Goal: Task Accomplishment & Management: Complete application form

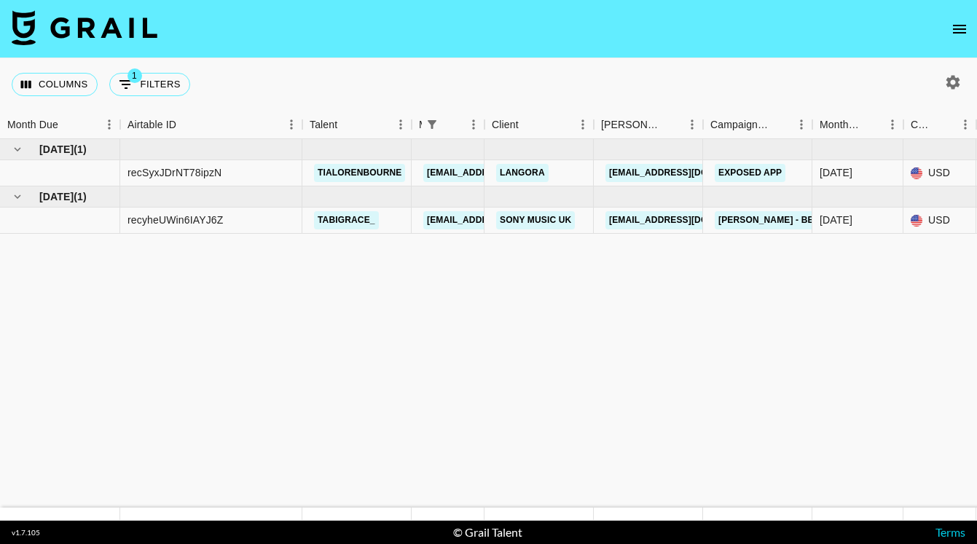
click at [957, 22] on icon "open drawer" at bounding box center [959, 28] width 17 height 17
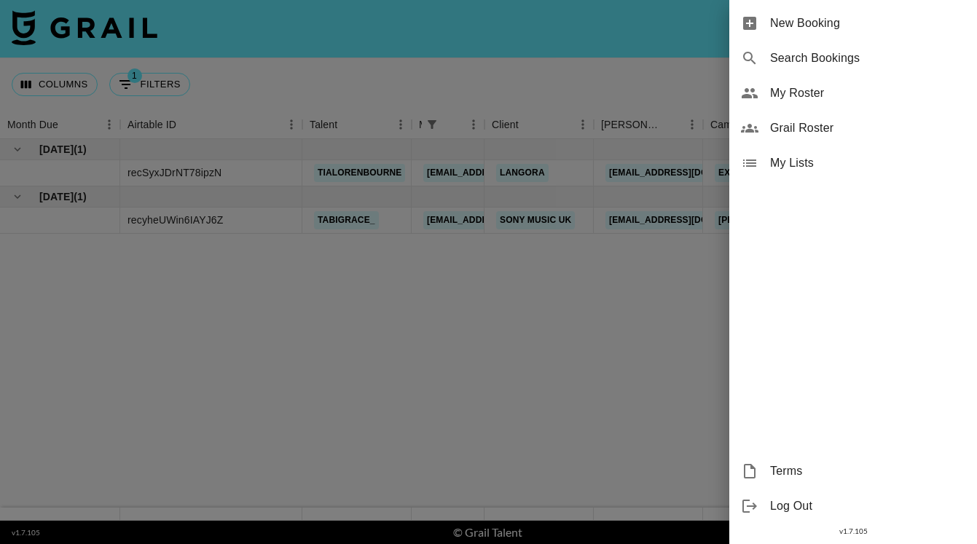
click at [805, 25] on span "New Booking" at bounding box center [867, 23] width 195 height 17
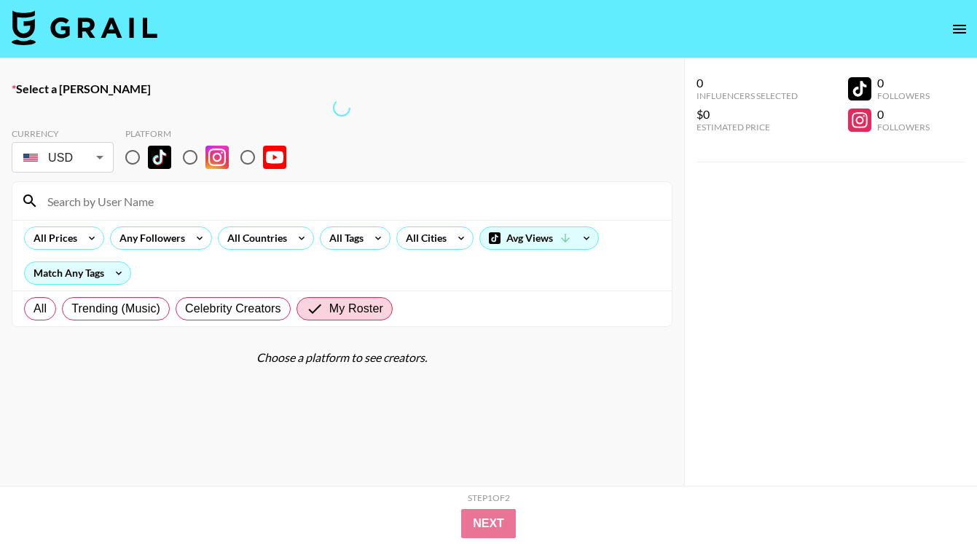
click at [63, 88] on label "Select a [PERSON_NAME]" at bounding box center [342, 89] width 661 height 15
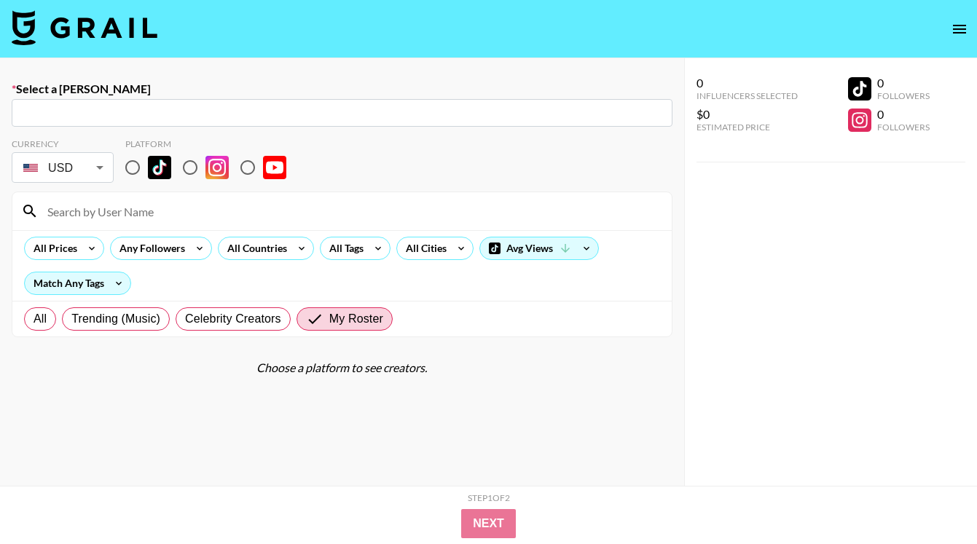
click at [392, 124] on div "​" at bounding box center [342, 113] width 661 height 28
click at [377, 112] on input "text" at bounding box center [341, 113] width 643 height 17
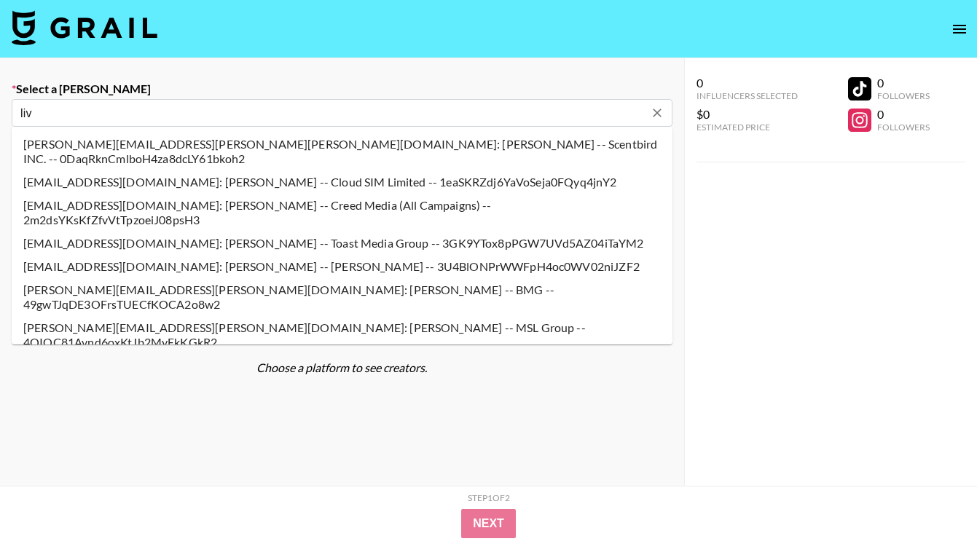
click at [511, 194] on li "lliv.lindvall@creedmedia.com: Liv Lindvall -- Creed Media (All Campaigns) -- 2m…" at bounding box center [342, 213] width 661 height 38
type input "lliv.lindvall@creedmedia.com: Liv Lindvall -- Creed Media (All Campaigns) -- 2m…"
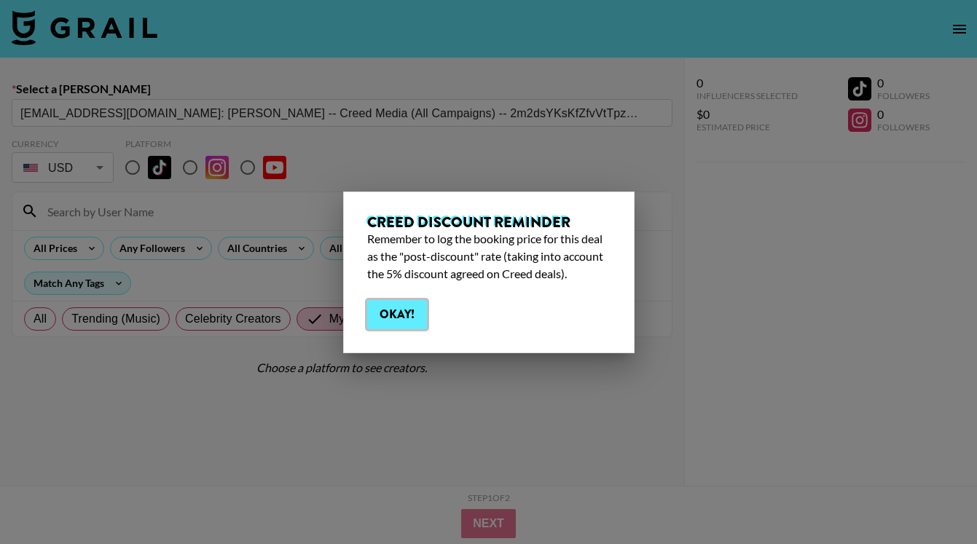
click at [396, 315] on button "Okay!" at bounding box center [397, 314] width 60 height 29
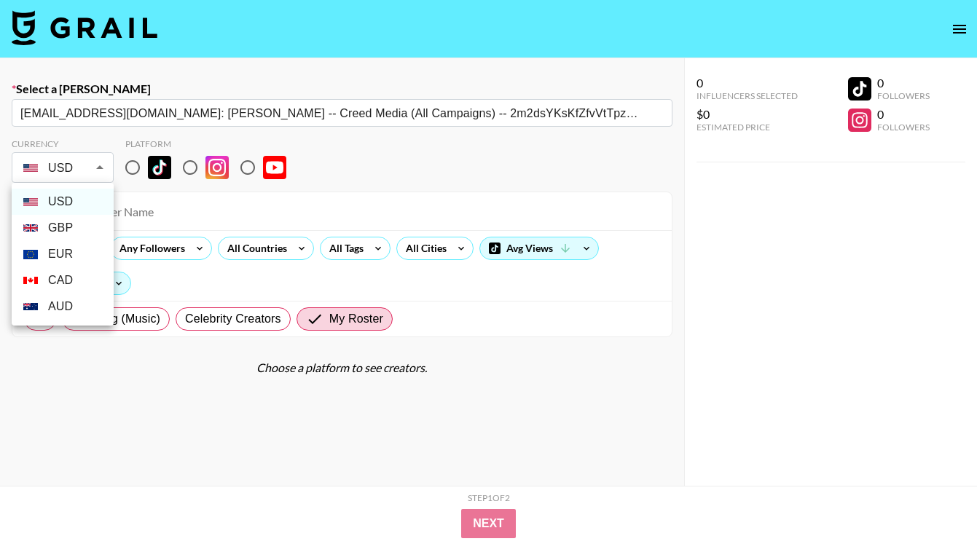
click at [101, 165] on body "Select a Booker lliv.lindvall@creedmedia.com: Liv Lindvall -- Creed Media (All …" at bounding box center [488, 324] width 977 height 648
click at [62, 229] on li "GBP" at bounding box center [63, 228] width 102 height 26
type input "GBP"
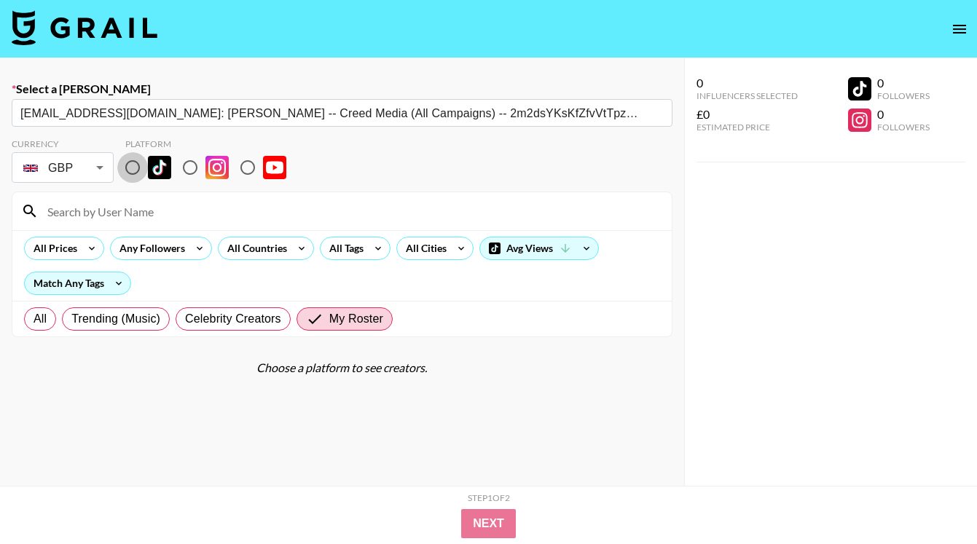
click at [133, 168] on input "radio" at bounding box center [132, 167] width 31 height 31
radio input "true"
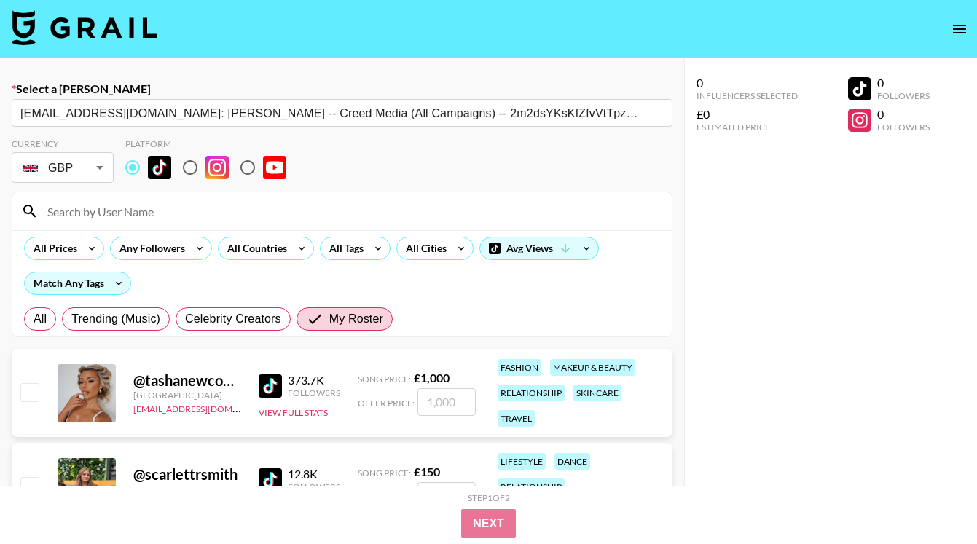
click at [449, 401] on input "number" at bounding box center [446, 402] width 58 height 28
click at [28, 390] on input "checkbox" at bounding box center [28, 391] width 17 height 17
checkbox input "true"
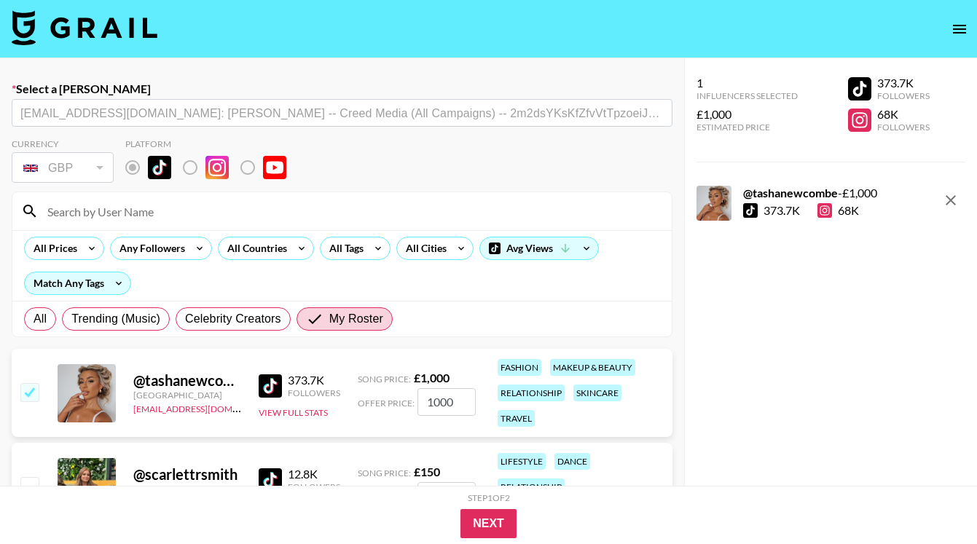
drag, startPoint x: 463, startPoint y: 402, endPoint x: 368, endPoint y: 402, distance: 95.4
click at [368, 402] on div "Offer Price: 1000" at bounding box center [417, 402] width 118 height 28
type input "523"
click at [486, 527] on button "Next" at bounding box center [488, 523] width 56 height 29
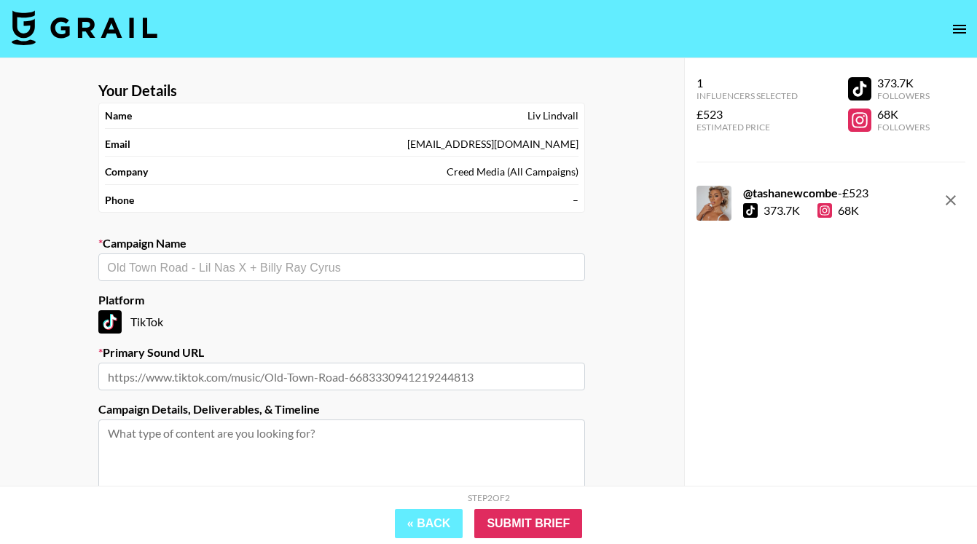
click at [329, 266] on input "text" at bounding box center [341, 267] width 469 height 17
click at [144, 375] on input "text" at bounding box center [341, 377] width 487 height 28
paste input "https://www.tiktok.com/music/Wild-World-6814378825548302337?is_from_webapp=1&se…"
type input "https://www.tiktok.com/music/Wild-World-6814378825548302337?is_from_webapp=1&se…"
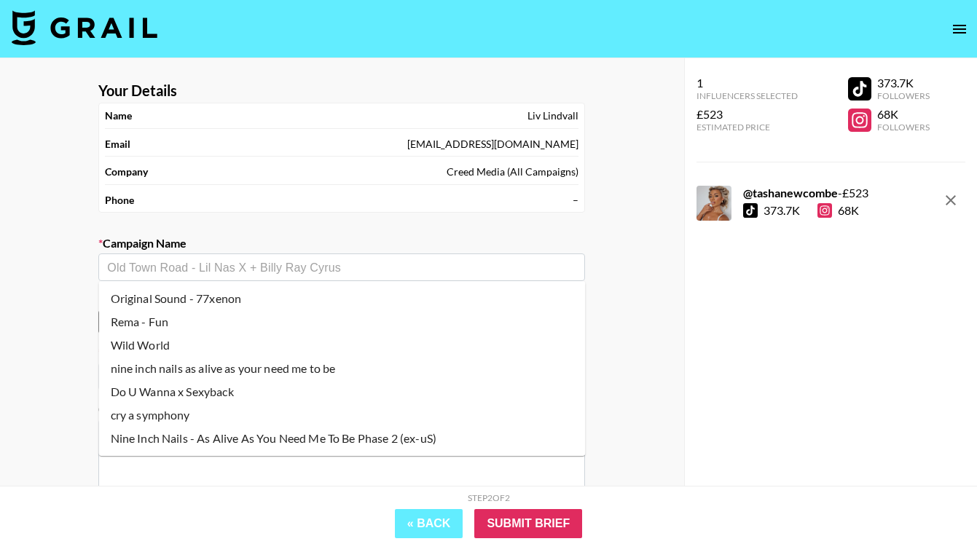
scroll to position [0, 0]
click at [267, 265] on input "text" at bounding box center [341, 267] width 469 height 17
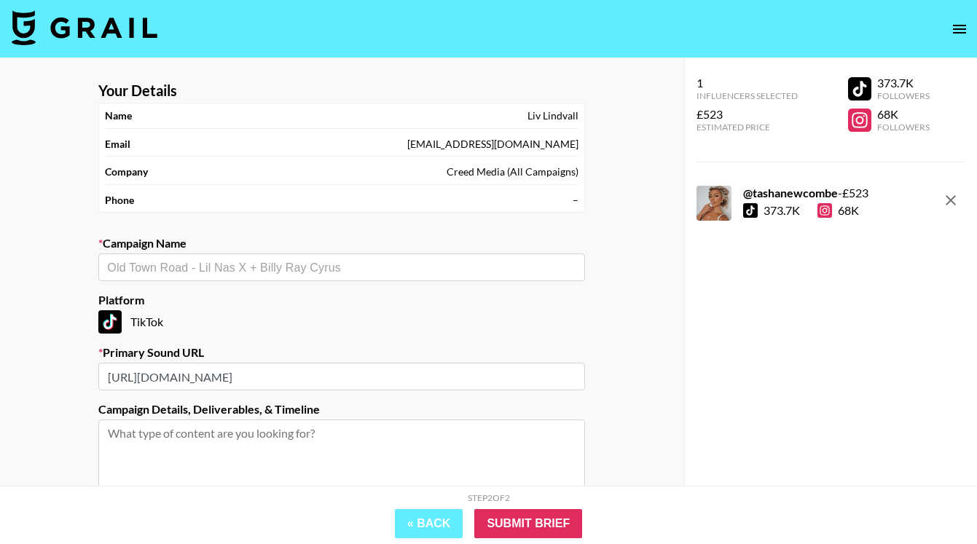
click at [267, 267] on input "text" at bounding box center [341, 267] width 469 height 17
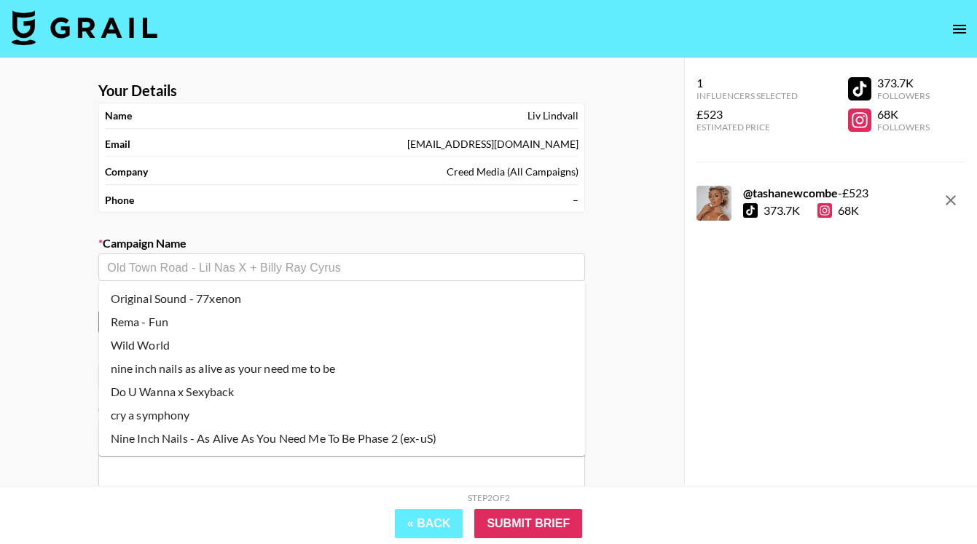
paste input "Yusuf/Cat Stevens - Wild World & Oh Very Young"
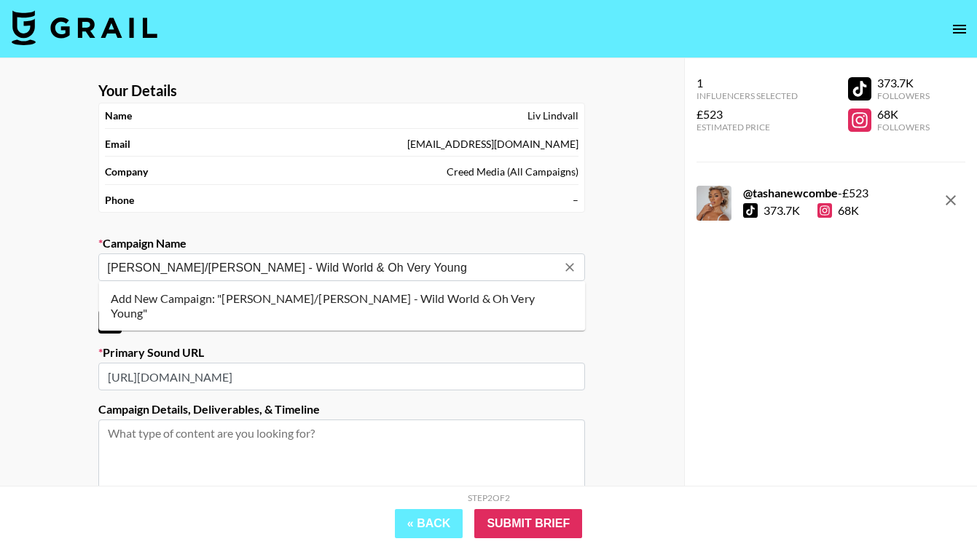
click at [294, 301] on li "Add New Campaign: "Yusuf/Cat Stevens - Wild World & Oh Very Young"" at bounding box center [342, 306] width 487 height 38
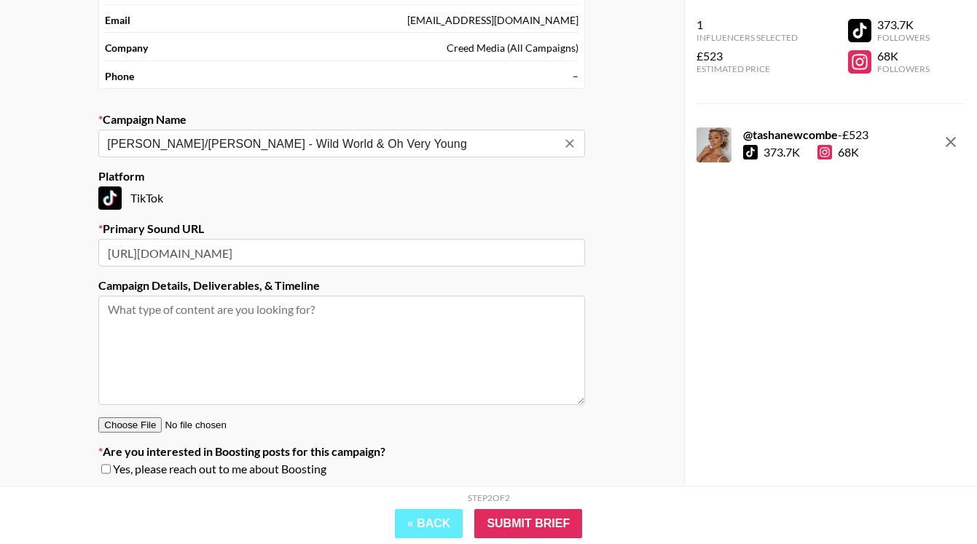
scroll to position [126, 0]
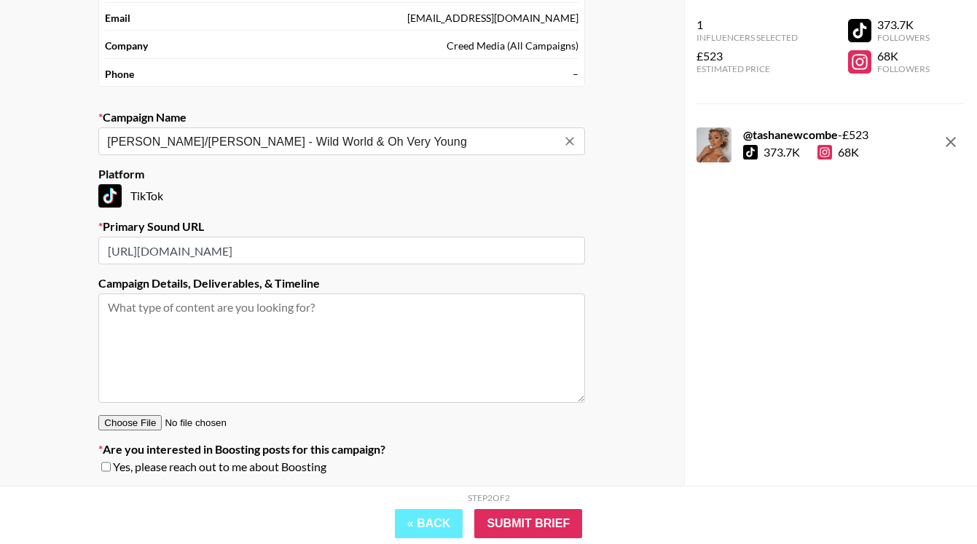
type input "Yusuf/Cat Stevens - Wild World & Oh Very Young"
click at [135, 308] on textarea at bounding box center [341, 348] width 487 height 109
paste textarea "Option 3: Aesthetic Travel/Scenery Pair the track with visually appealing locat…"
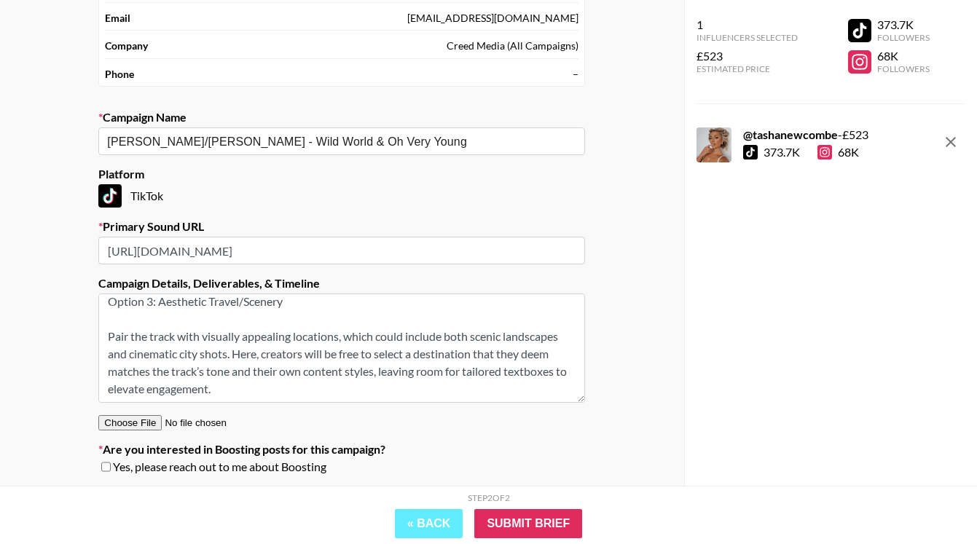
scroll to position [173, 0]
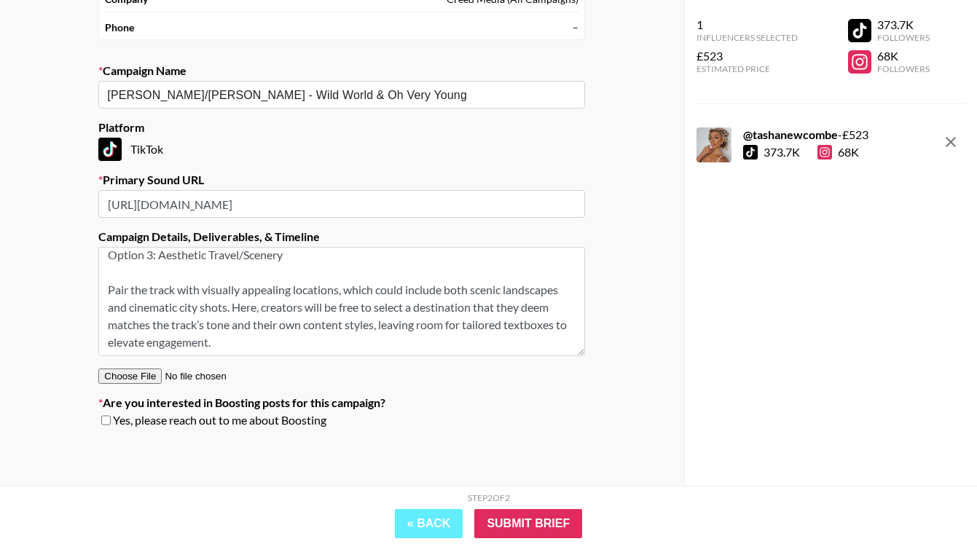
type textarea "Option 3: Aesthetic Travel/Scenery Pair the track with visually appealing locat…"
click at [105, 421] on input "checkbox" at bounding box center [105, 420] width 9 height 10
checkbox input "true"
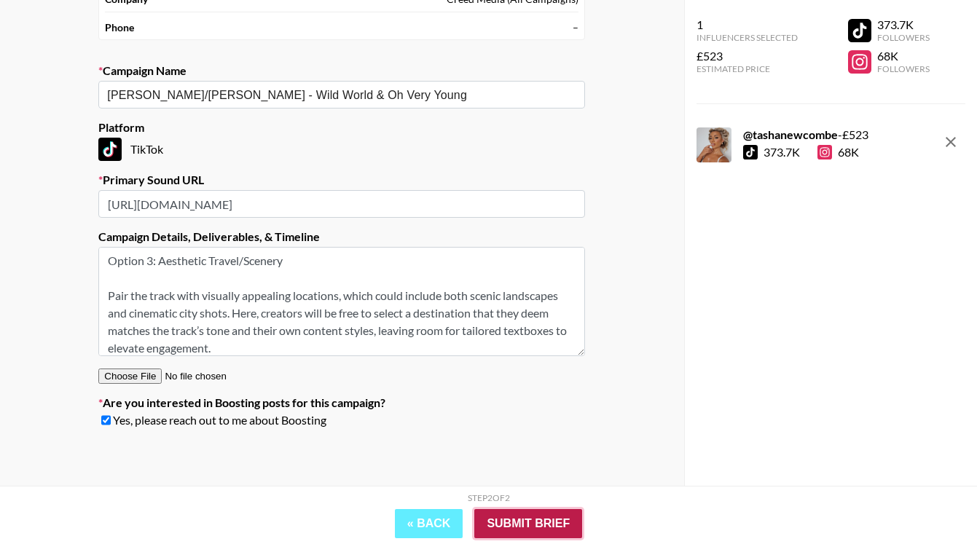
click at [520, 516] on input "Submit Brief" at bounding box center [528, 523] width 108 height 29
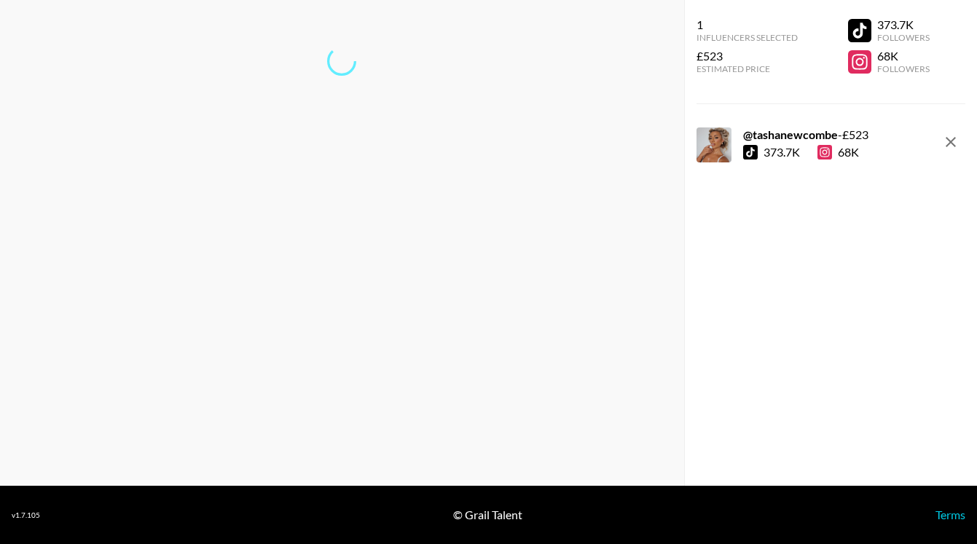
scroll to position [58, 0]
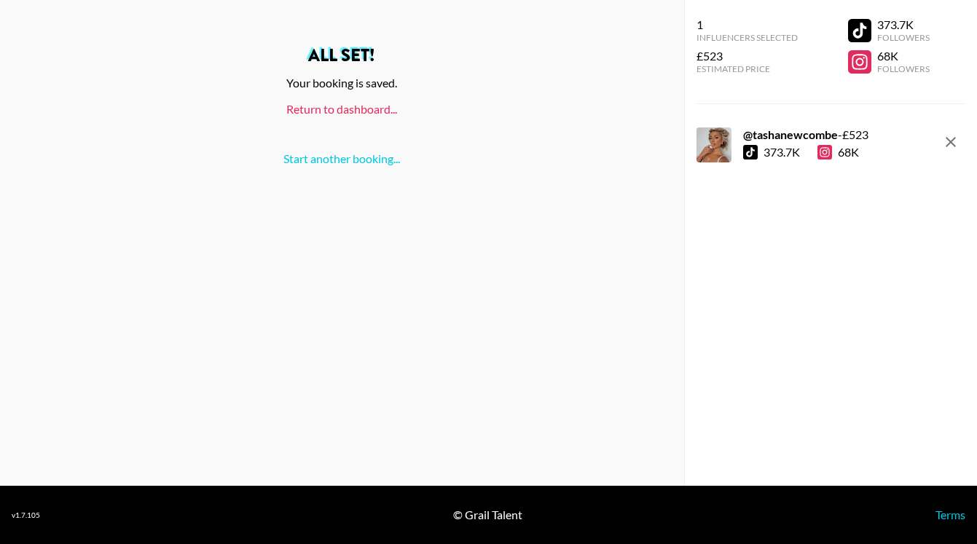
click at [353, 108] on link "Return to dashboard..." at bounding box center [341, 109] width 111 height 14
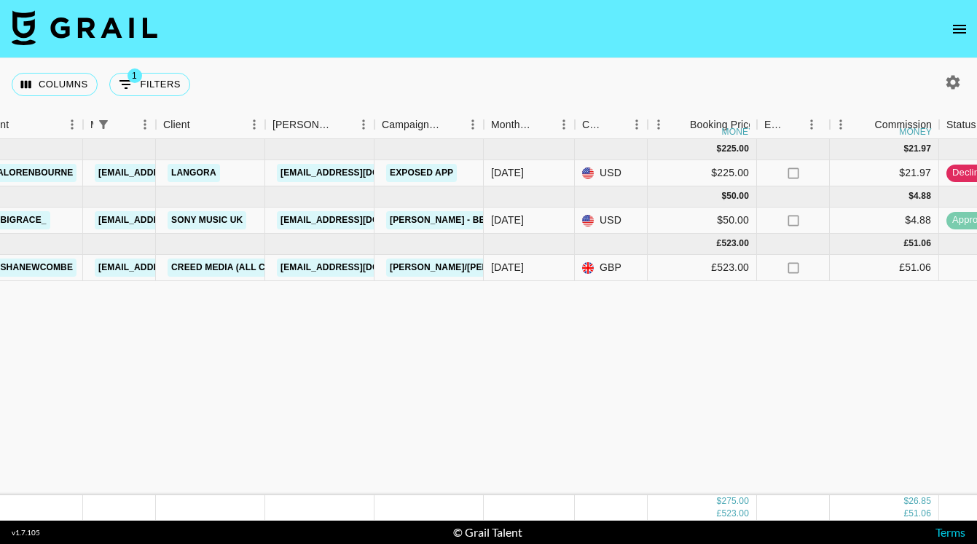
scroll to position [0, 326]
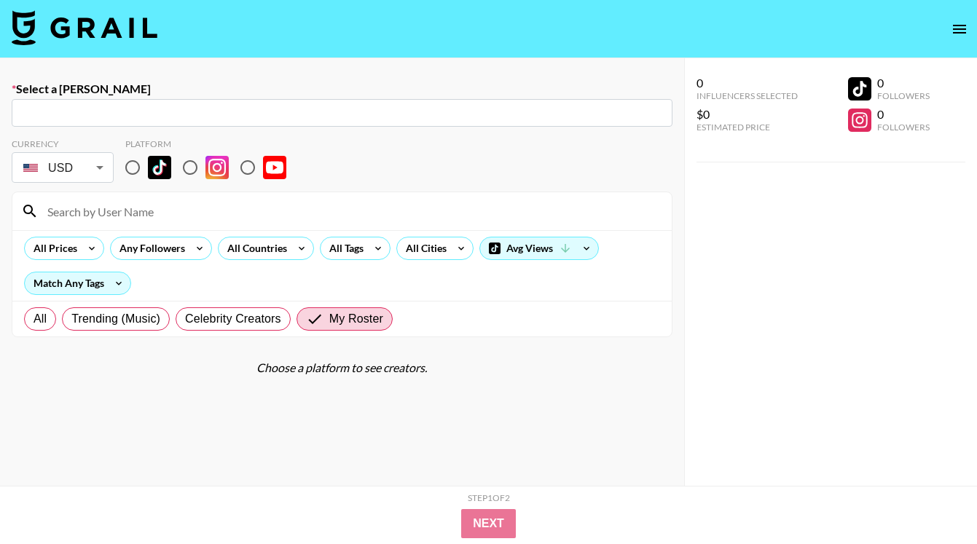
click at [951, 34] on icon "open drawer" at bounding box center [959, 28] width 17 height 17
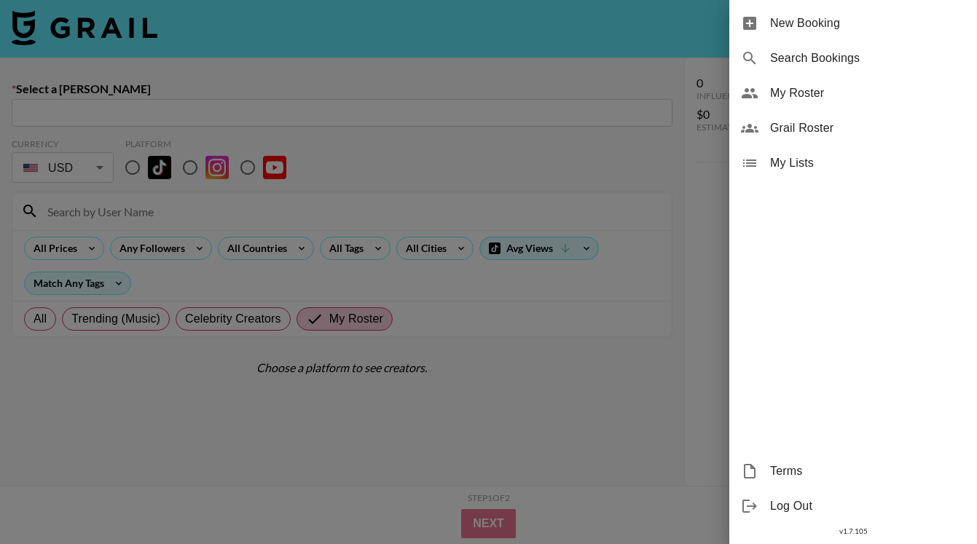
click at [788, 96] on span "My Roster" at bounding box center [867, 92] width 195 height 17
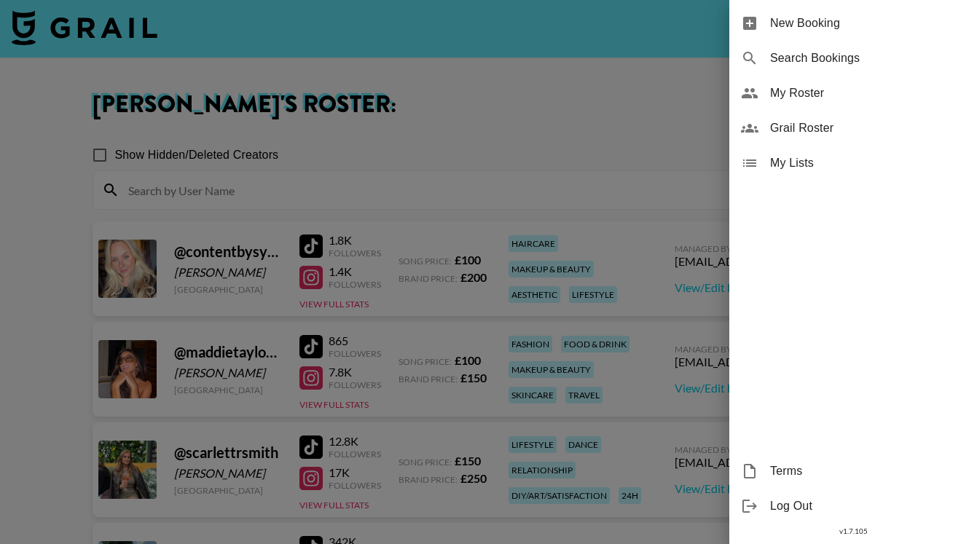
scroll to position [7, 0]
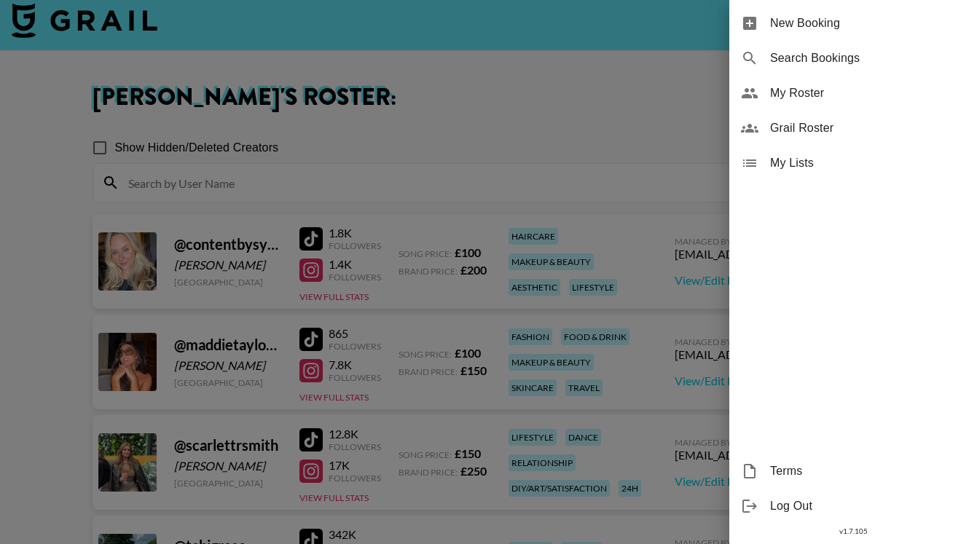
click at [812, 60] on span "Search Bookings" at bounding box center [867, 58] width 195 height 17
select select "id"
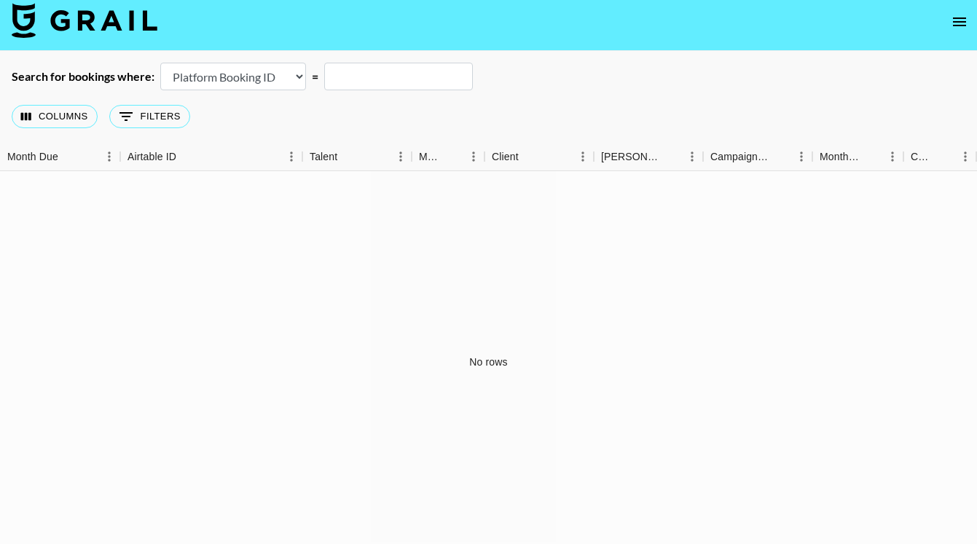
click at [246, 74] on select "Airtable Booking ID Platform Booking ID Platform Campaign ID" at bounding box center [233, 77] width 146 height 28
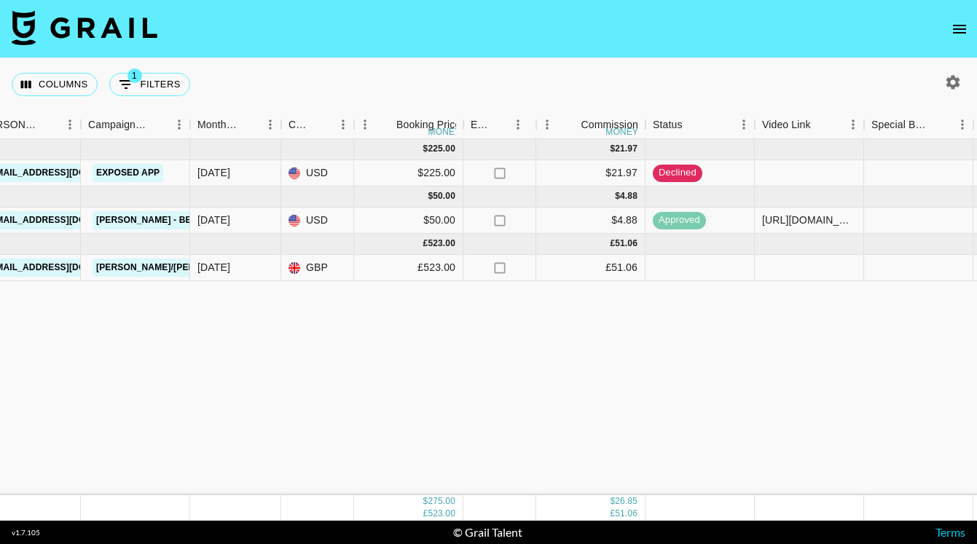
scroll to position [0, 621]
click at [433, 270] on div "£523.00" at bounding box center [409, 268] width 109 height 26
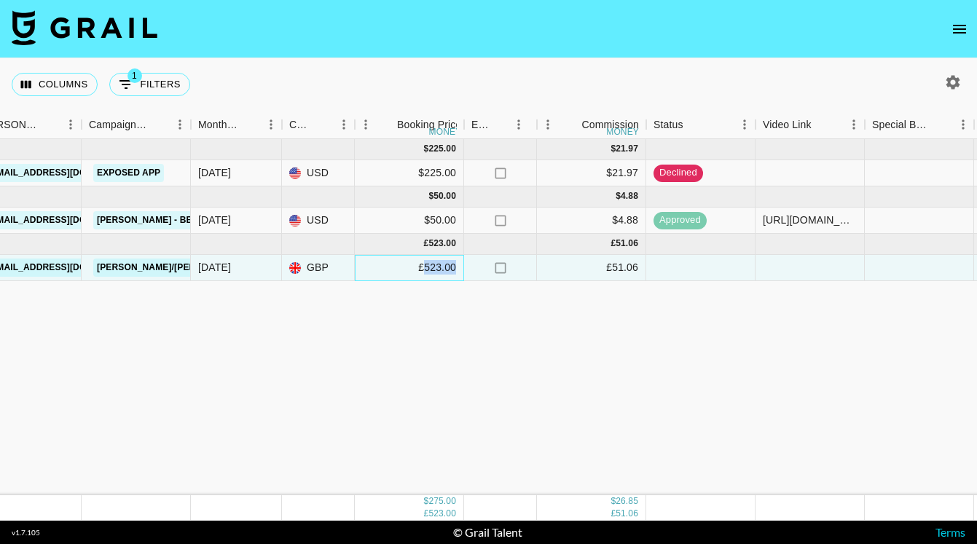
click at [433, 270] on div "£523.00" at bounding box center [409, 268] width 109 height 26
type input "522.5"
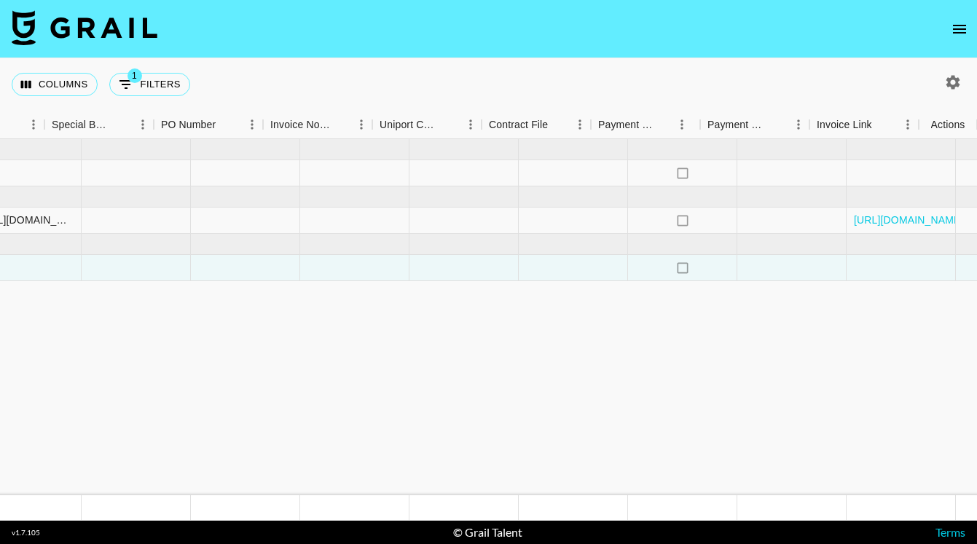
scroll to position [0, 1442]
click at [948, 269] on icon "select merge strategy" at bounding box center [947, 267] width 17 height 17
click at [940, 300] on li "Confirm" at bounding box center [929, 299] width 95 height 26
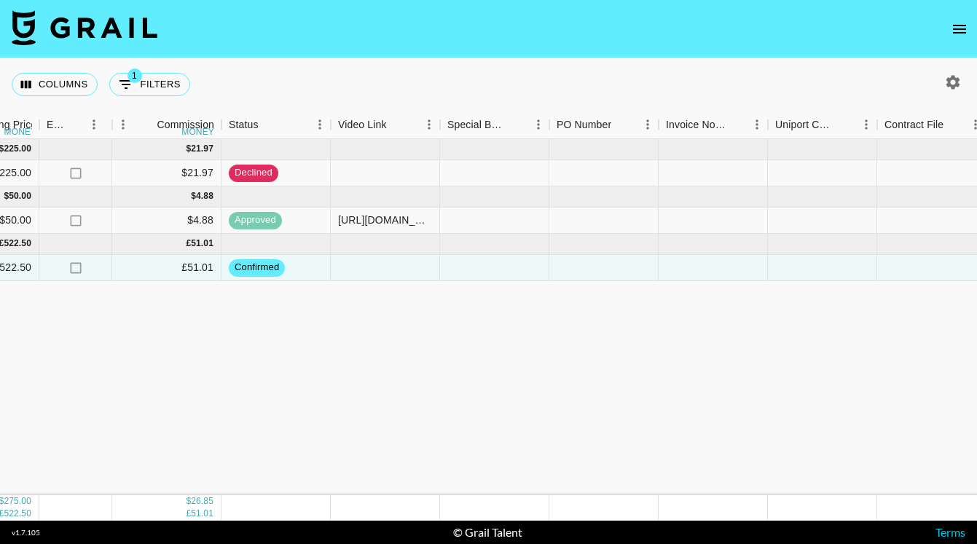
scroll to position [0, 846]
